Goal: Information Seeking & Learning: Learn about a topic

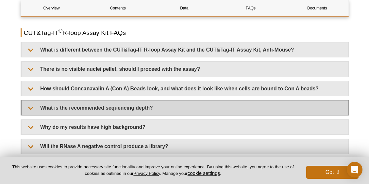
scroll to position [1370, 0]
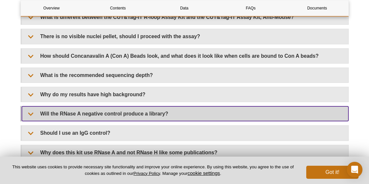
click at [146, 108] on summary "Will the RNase A negative control produce a library?" at bounding box center [185, 114] width 326 height 15
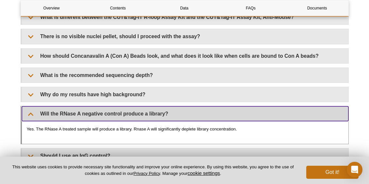
click at [157, 109] on summary "Will the RNase A negative control produce a library?" at bounding box center [185, 114] width 326 height 15
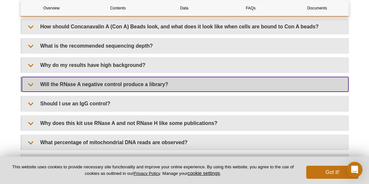
scroll to position [1403, 0]
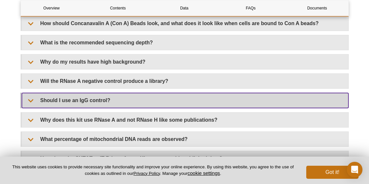
click at [159, 95] on summary "Should I use an IgG control?" at bounding box center [185, 100] width 326 height 15
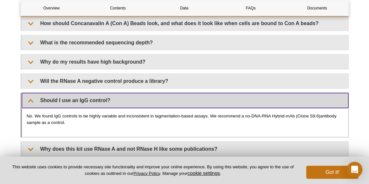
click at [159, 95] on summary "Should I use an IgG control?" at bounding box center [185, 100] width 326 height 15
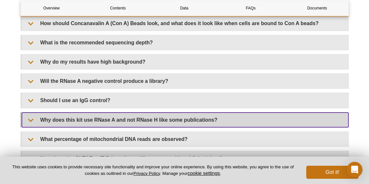
click at [161, 113] on summary "Why does this kit use RNase A and not RNase H like some publications?" at bounding box center [185, 120] width 326 height 15
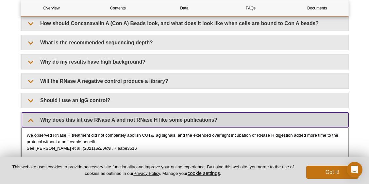
click at [168, 113] on summary "Why does this kit use RNase A and not RNase H like some publications?" at bounding box center [185, 120] width 326 height 15
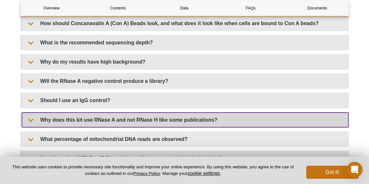
scroll to position [1436, 0]
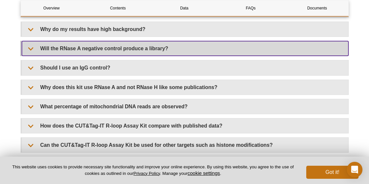
click at [121, 43] on summary "Will the RNase A negative control produce a library?" at bounding box center [185, 48] width 326 height 15
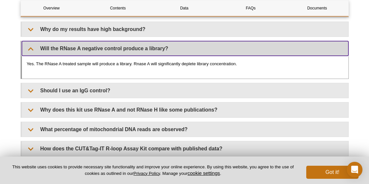
click at [123, 43] on summary "Will the RNase A negative control produce a library?" at bounding box center [185, 48] width 326 height 15
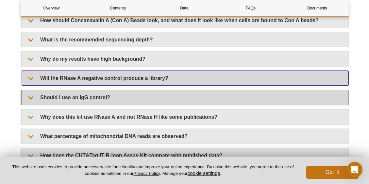
scroll to position [1403, 0]
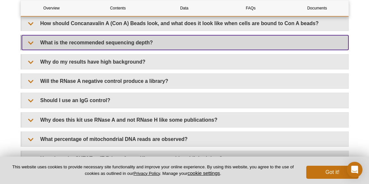
click at [122, 40] on summary "What is the recommended sequencing depth?" at bounding box center [185, 42] width 326 height 15
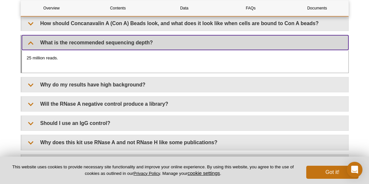
click at [122, 40] on summary "What is the recommended sequencing depth?" at bounding box center [185, 42] width 326 height 15
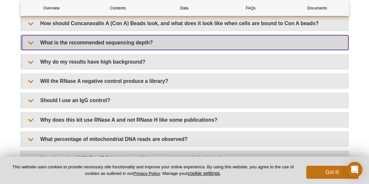
click at [122, 40] on summary "What is the recommended sequencing depth?" at bounding box center [185, 42] width 326 height 15
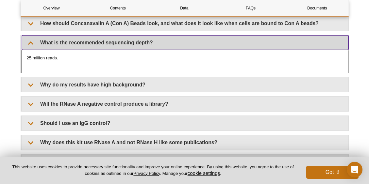
click at [122, 40] on summary "What is the recommended sequencing depth?" at bounding box center [185, 42] width 326 height 15
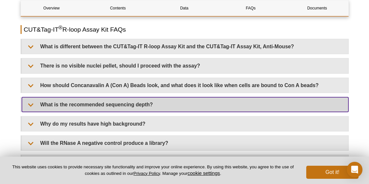
scroll to position [1339, 0]
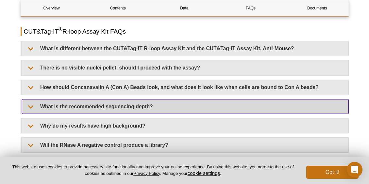
click at [137, 101] on summary "What is the recommended sequencing depth?" at bounding box center [185, 106] width 326 height 15
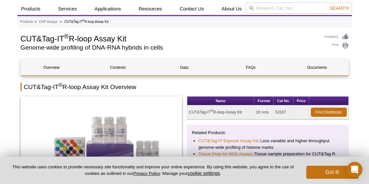
scroll to position [0, 0]
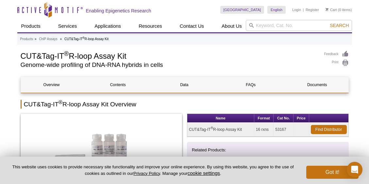
drag, startPoint x: 22, startPoint y: 56, endPoint x: 129, endPoint y: 54, distance: 107.5
click at [129, 54] on h1 "CUT&Tag-IT ® R-loop Assay Kit" at bounding box center [169, 56] width 297 height 10
drag, startPoint x: 129, startPoint y: 54, endPoint x: 121, endPoint y: 56, distance: 8.0
copy h1 "CUT&Tag-IT ® R-loop Assay Kit"
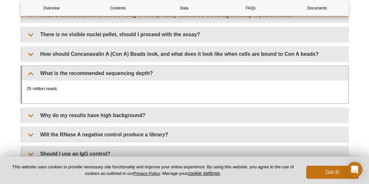
scroll to position [1340, 0]
